Goal: Task Accomplishment & Management: Complete application form

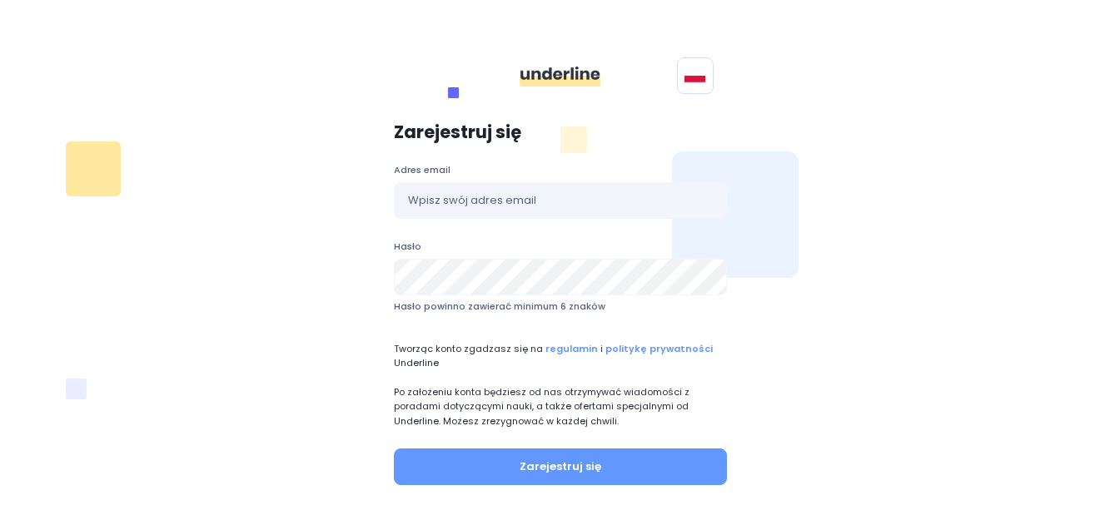
scroll to position [83, 0]
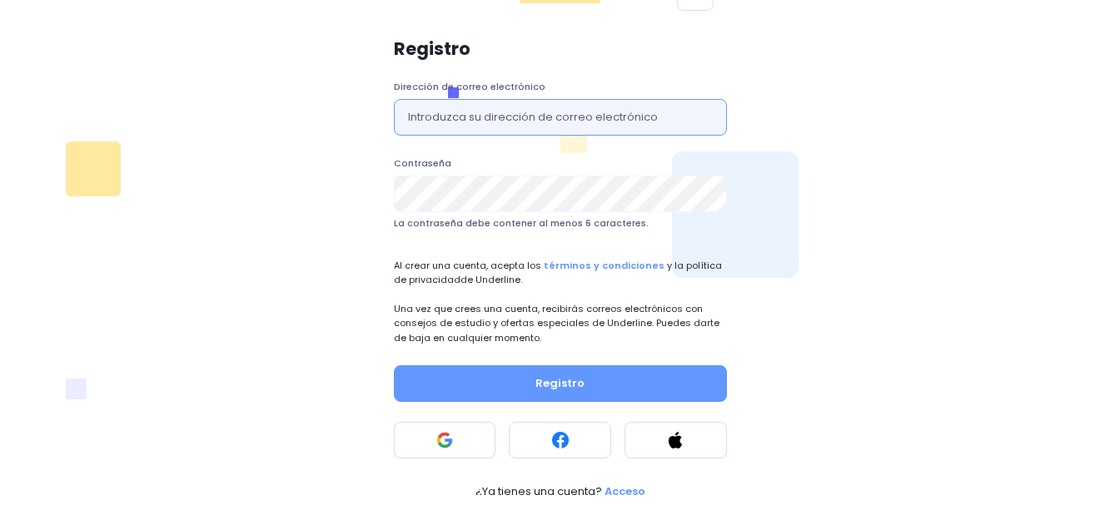
click at [501, 120] on input "text" at bounding box center [560, 117] width 333 height 37
click at [1010, 187] on div "Registro Dirección de correo electrónico Contraseña La contraseña debe contener…" at bounding box center [560, 269] width 979 height 480
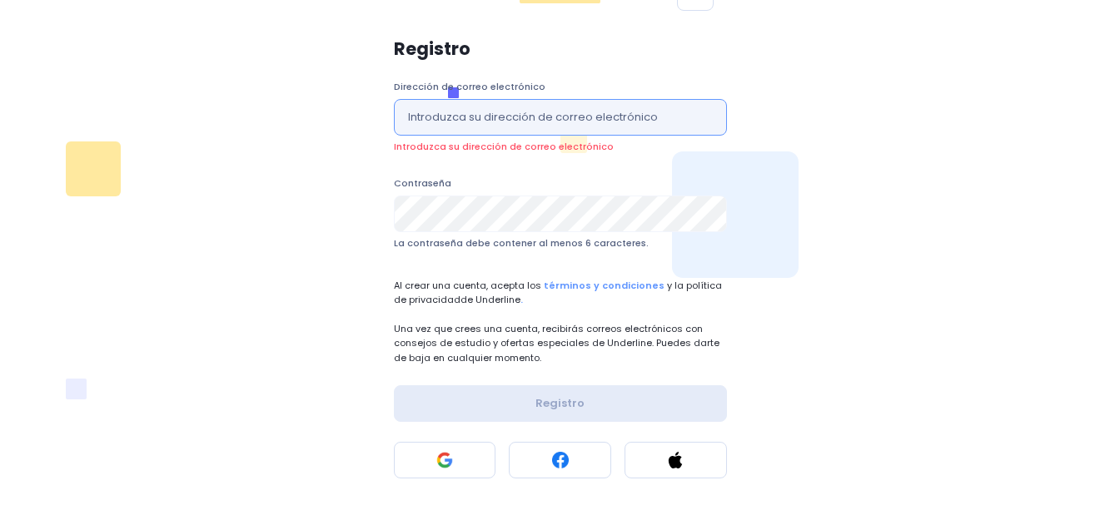
click at [540, 122] on input "text" at bounding box center [560, 117] width 333 height 37
type input "[EMAIL_ADDRESS][DOMAIN_NAME]"
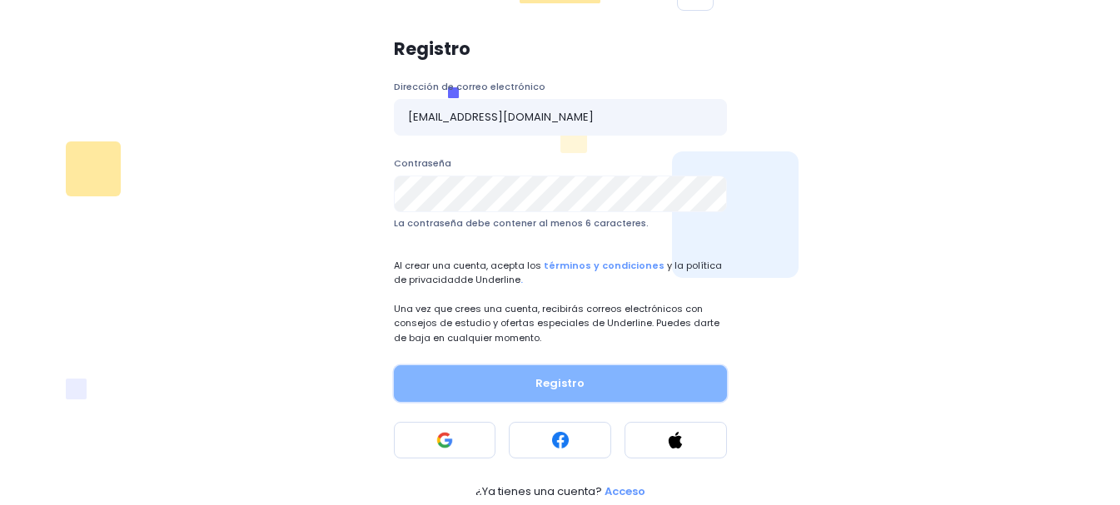
click at [572, 377] on font "Registro" at bounding box center [559, 383] width 49 height 16
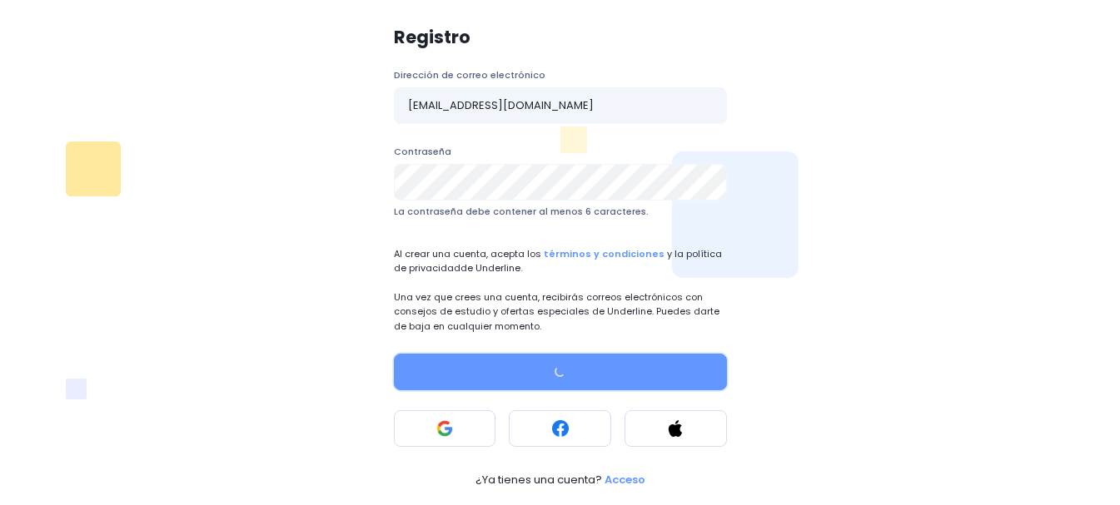
scroll to position [97, 0]
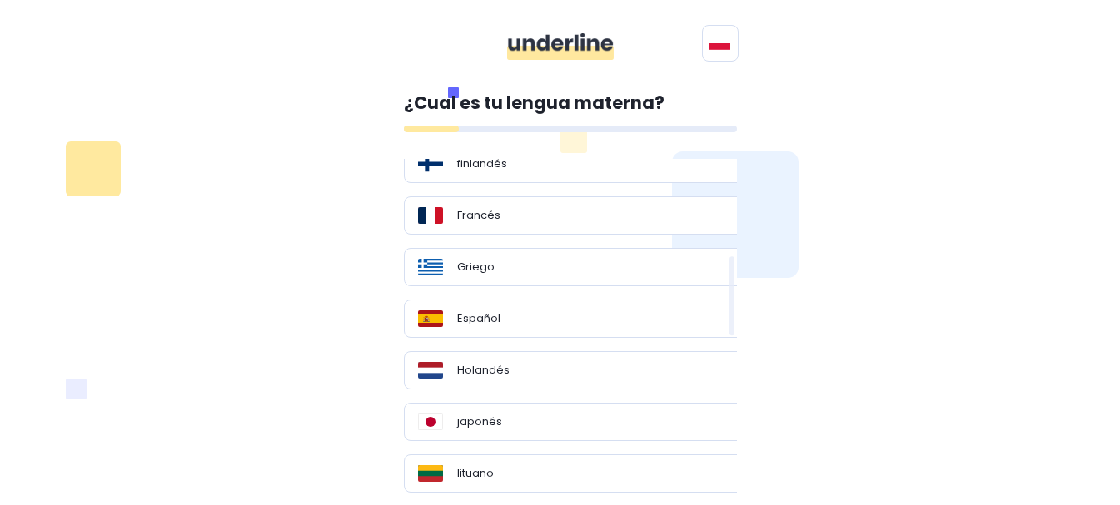
scroll to position [416, 0]
click at [512, 304] on div "Español" at bounding box center [577, 318] width 346 height 38
click at [478, 320] on font "Español" at bounding box center [478, 318] width 43 height 16
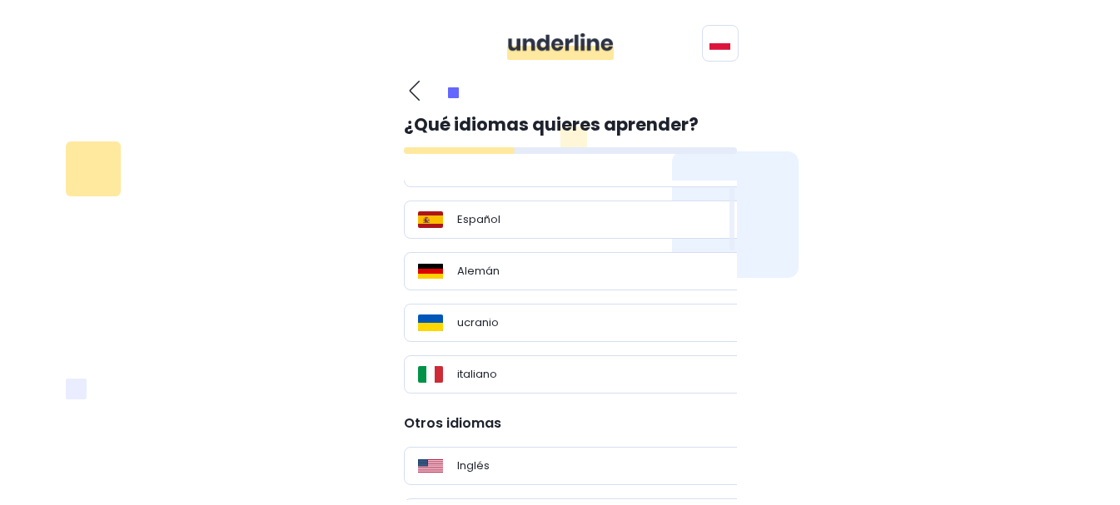
scroll to position [0, 0]
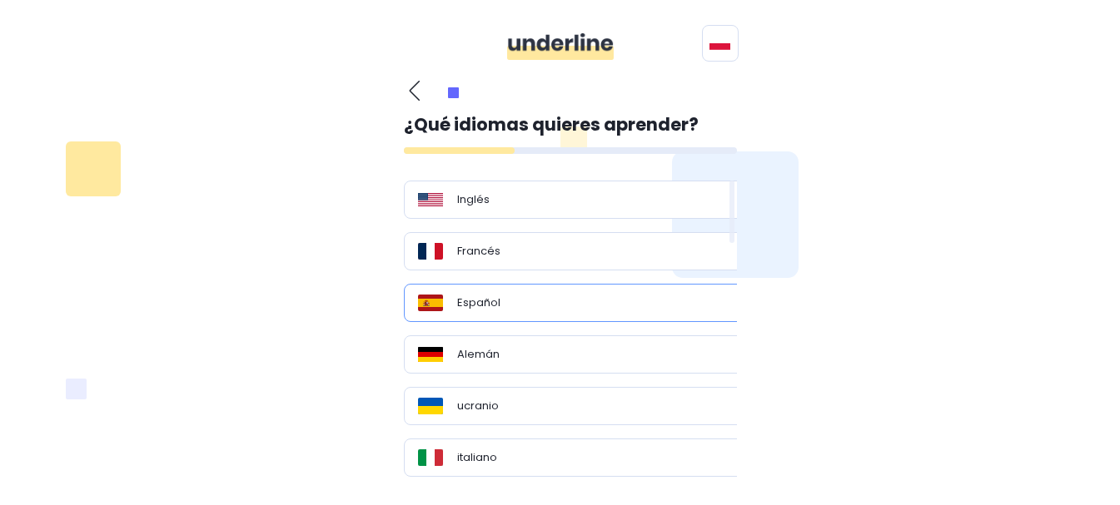
click at [527, 306] on div "Español" at bounding box center [576, 303] width 317 height 17
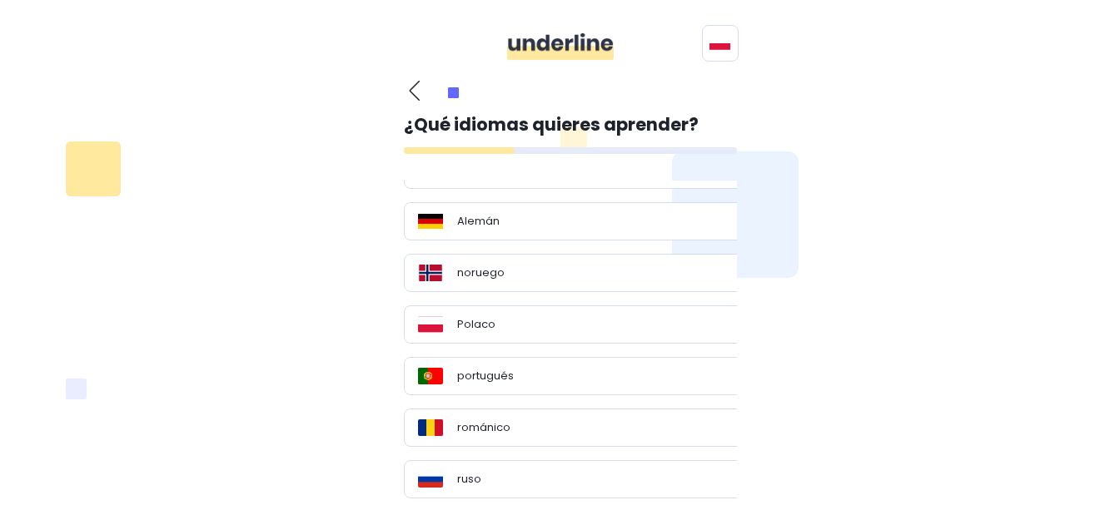
scroll to position [112, 0]
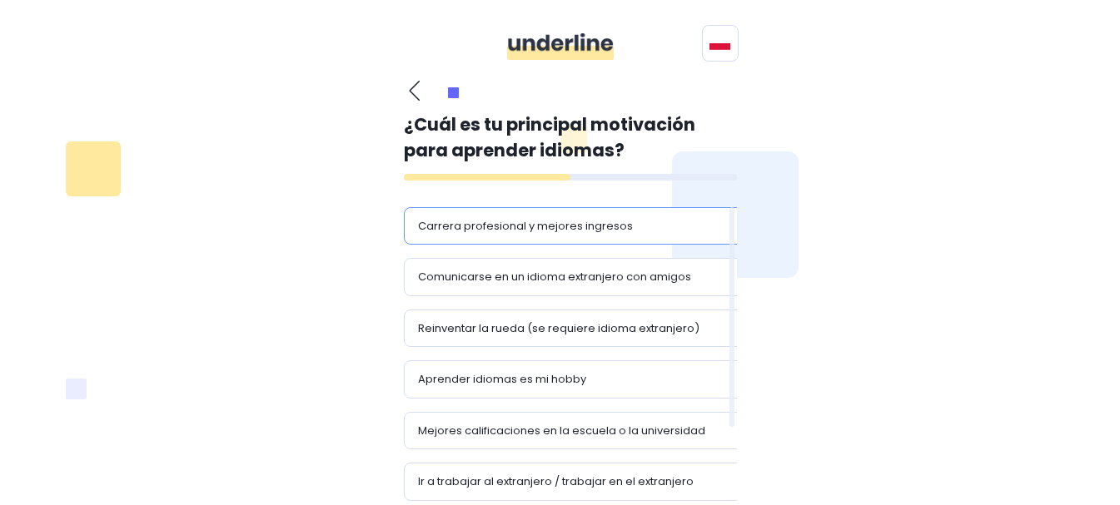
click at [581, 218] on font "Carrera profesional y mejores ingresos" at bounding box center [525, 226] width 215 height 16
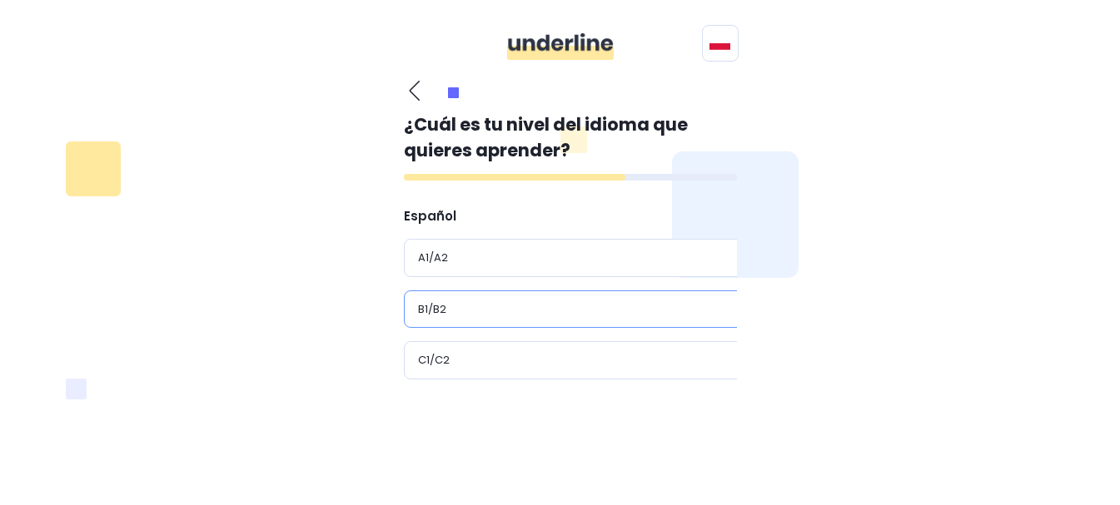
click at [458, 301] on div "B1/B2" at bounding box center [576, 309] width 317 height 17
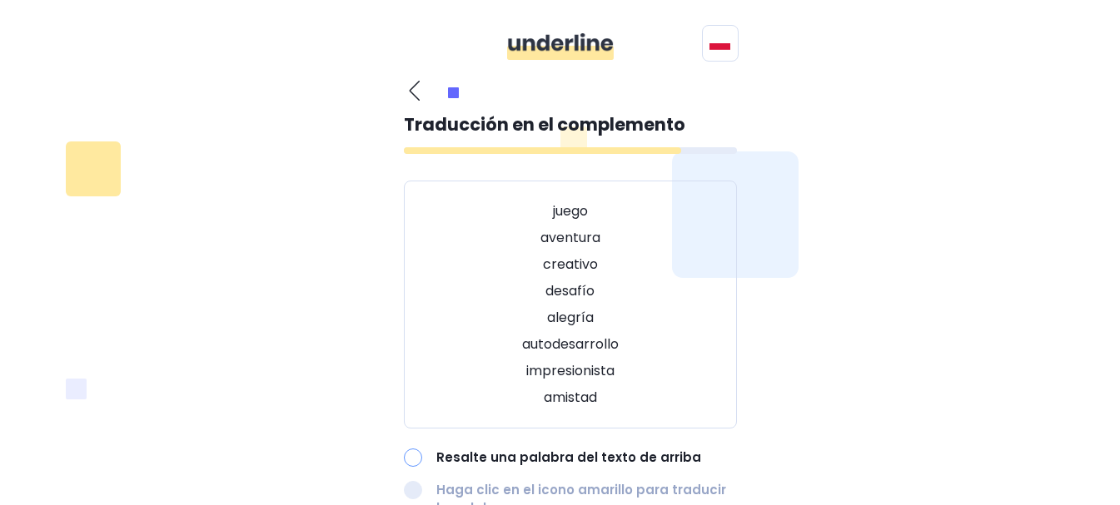
click at [418, 449] on div at bounding box center [413, 458] width 18 height 18
click at [411, 449] on div at bounding box center [413, 458] width 18 height 18
click at [418, 449] on div at bounding box center [413, 458] width 18 height 18
click at [407, 449] on div at bounding box center [413, 458] width 18 height 18
click at [417, 449] on div at bounding box center [413, 458] width 18 height 18
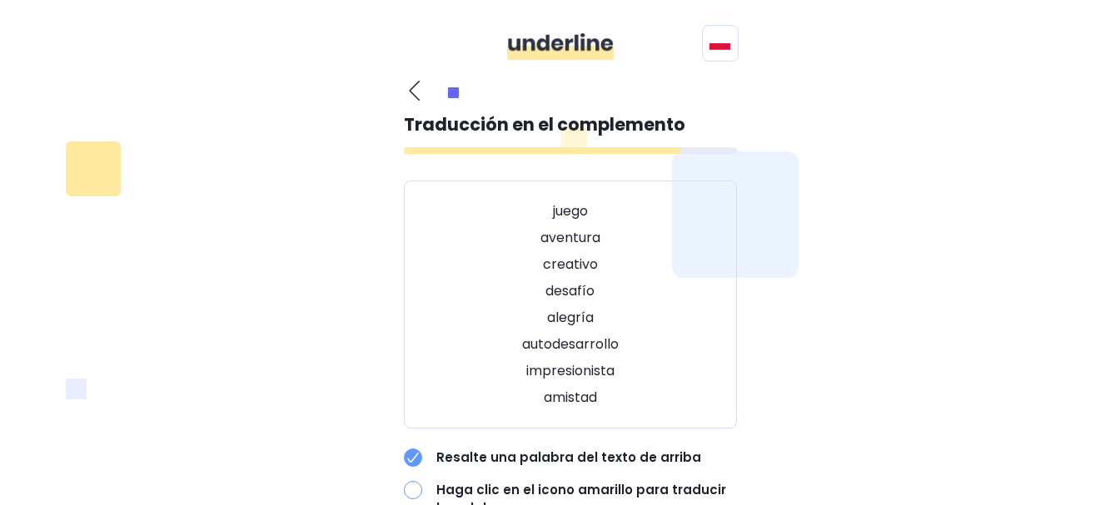
click at [417, 453] on icon at bounding box center [413, 458] width 12 height 10
click at [415, 481] on div at bounding box center [413, 490] width 18 height 18
click at [412, 481] on div at bounding box center [413, 490] width 18 height 18
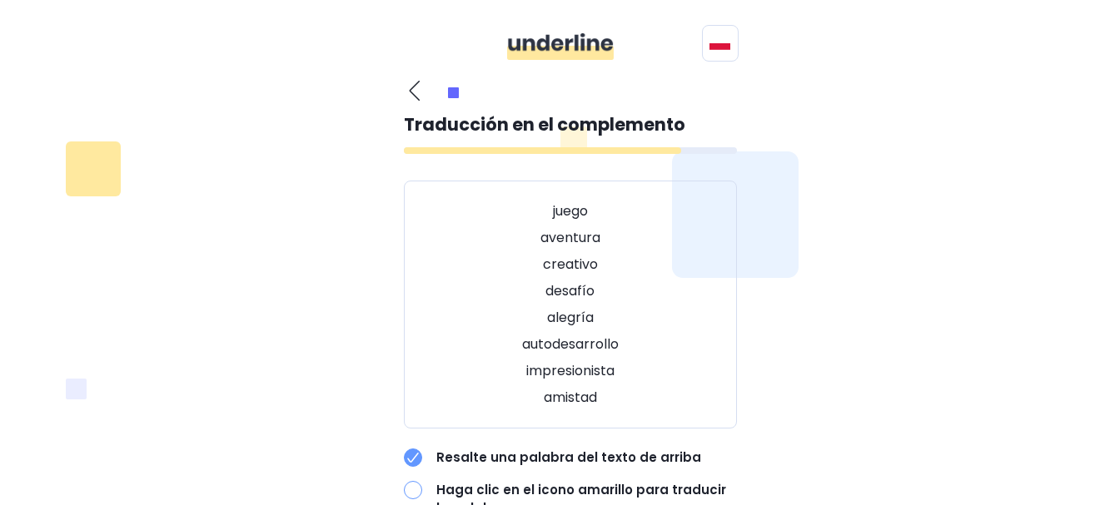
click at [412, 481] on div at bounding box center [413, 490] width 18 height 18
drag, startPoint x: 461, startPoint y: 301, endPoint x: 664, endPoint y: 303, distance: 202.3
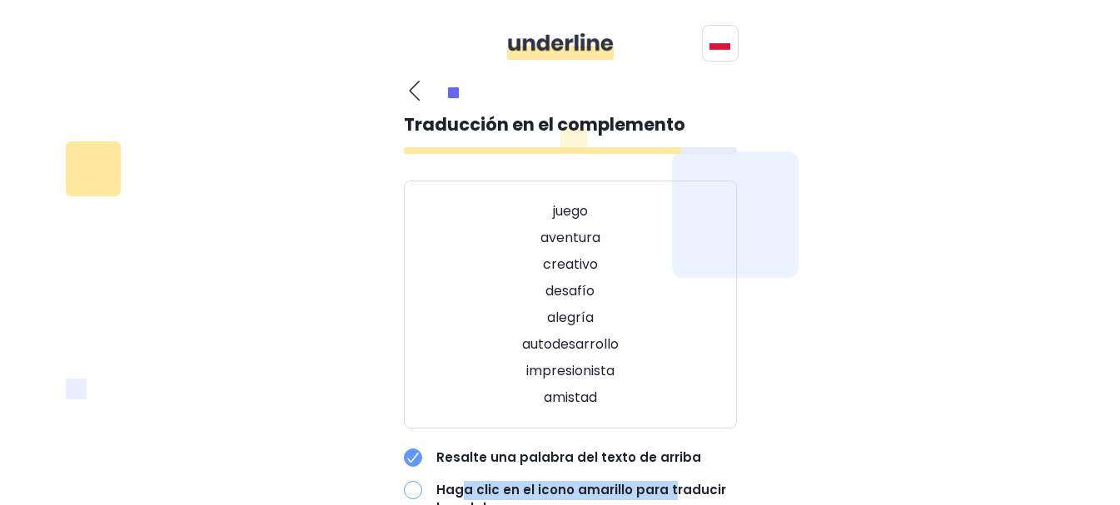
click at [664, 481] on font "Haga clic en el icono amarillo para traducir la palabra" at bounding box center [581, 499] width 290 height 37
